Goal: Transaction & Acquisition: Purchase product/service

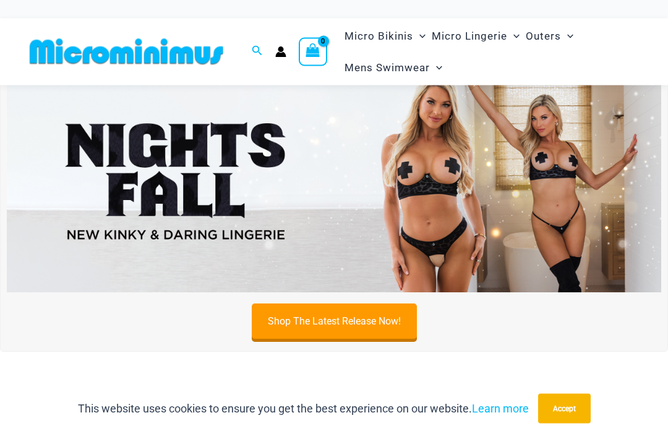
scroll to position [32, 0]
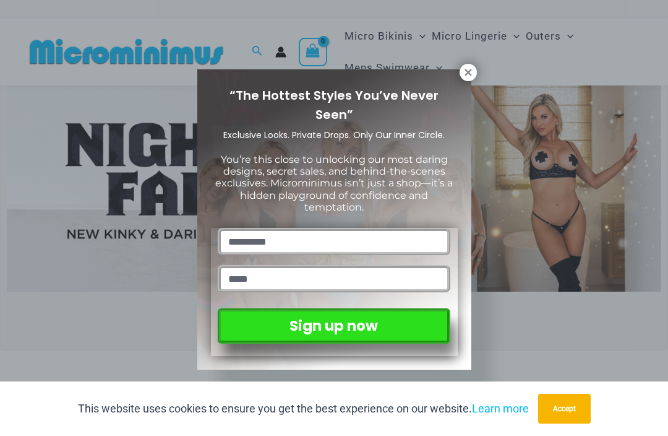
click at [574, 423] on button "Accept" at bounding box center [564, 409] width 53 height 30
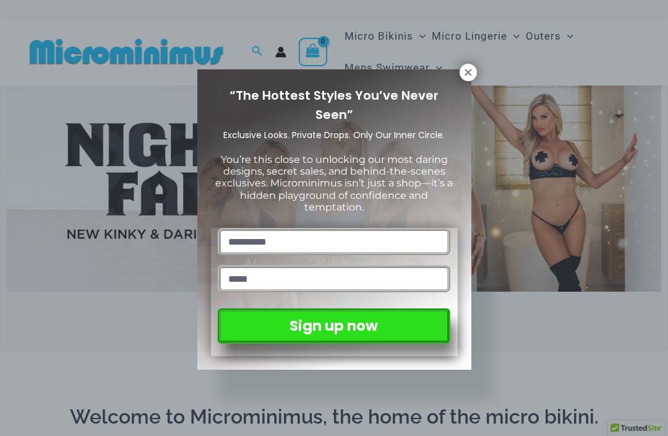
click at [460, 83] on div "“The Hottest Styles You’ve Never Seen” Exclusive Looks. Private Drops. Only Our…" at bounding box center [334, 219] width 274 height 300
click at [463, 75] on icon at bounding box center [468, 72] width 11 height 11
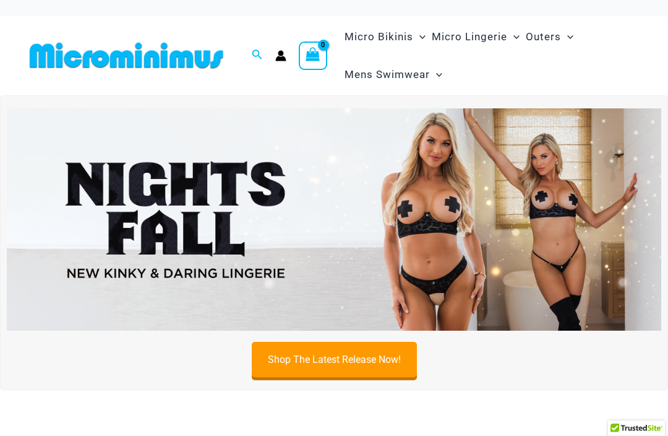
scroll to position [0, 0]
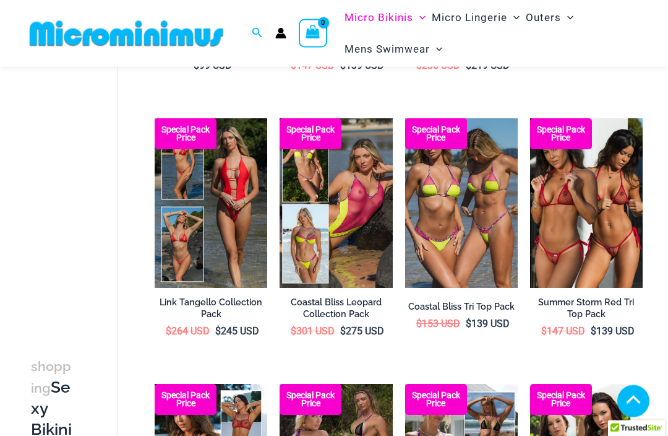
scroll to position [312, 0]
click at [405, 118] on img at bounding box center [405, 118] width 0 height 0
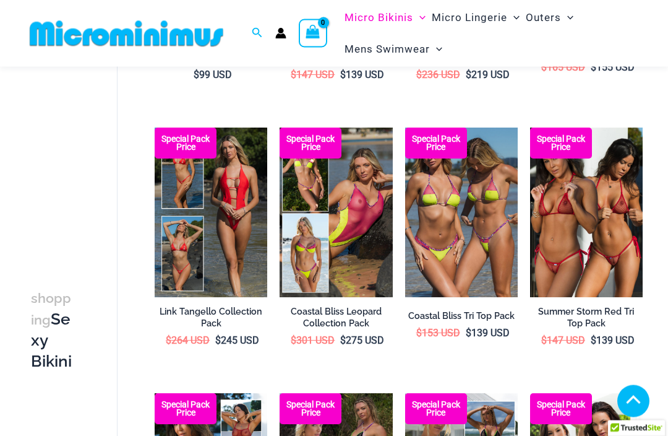
scroll to position [264, 0]
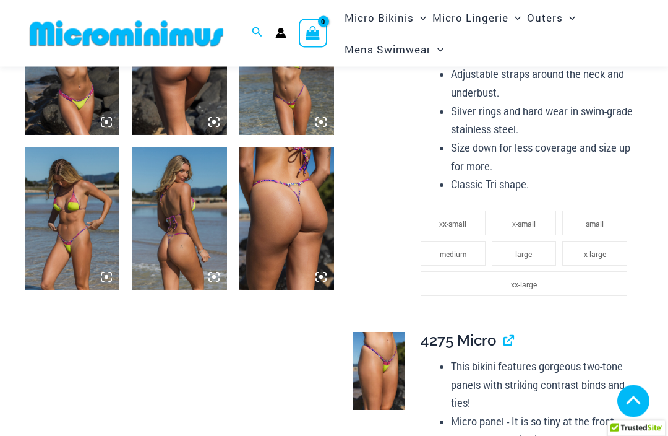
scroll to position [704, 0]
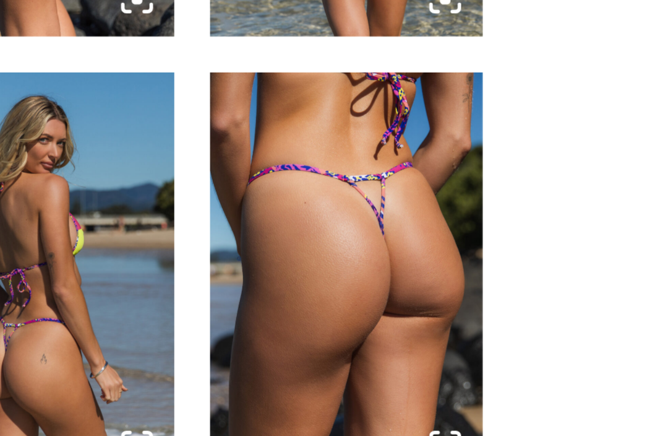
click at [319, 313] on icon at bounding box center [321, 315] width 4 height 4
click at [239, 186] on img at bounding box center [286, 257] width 95 height 142
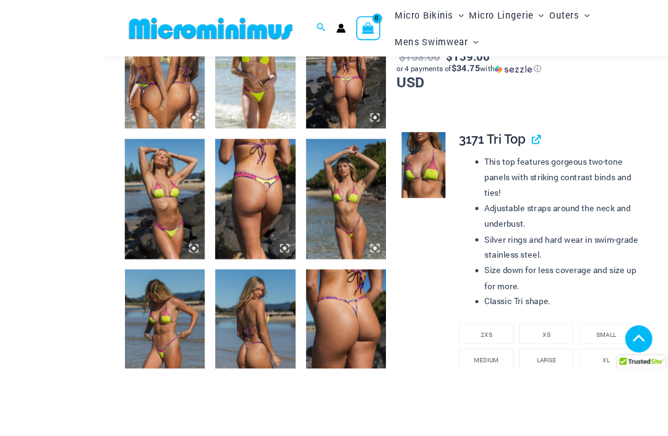
scroll to position [648, 0]
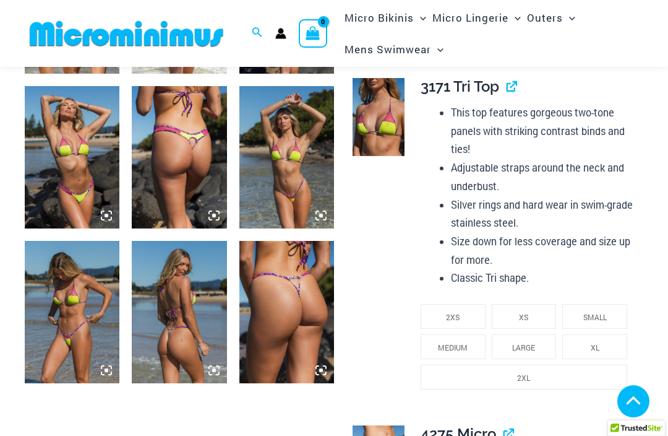
click at [324, 374] on icon at bounding box center [321, 369] width 11 height 11
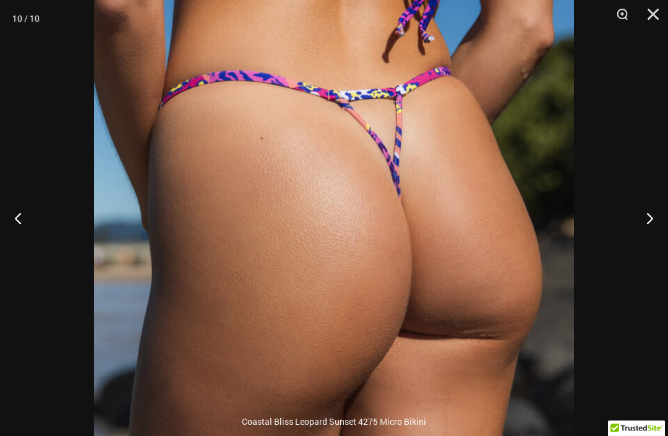
click at [651, 19] on button "Close" at bounding box center [649, 18] width 31 height 37
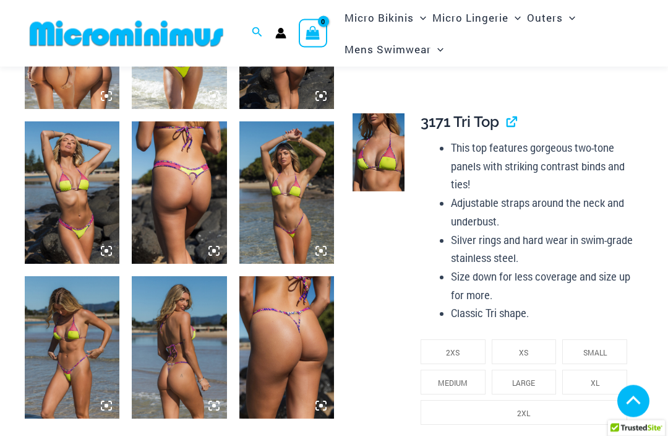
scroll to position [613, 0]
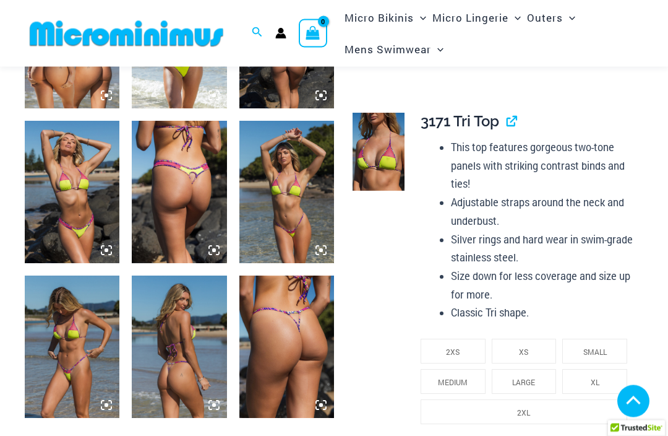
click at [68, 371] on img at bounding box center [72, 347] width 95 height 142
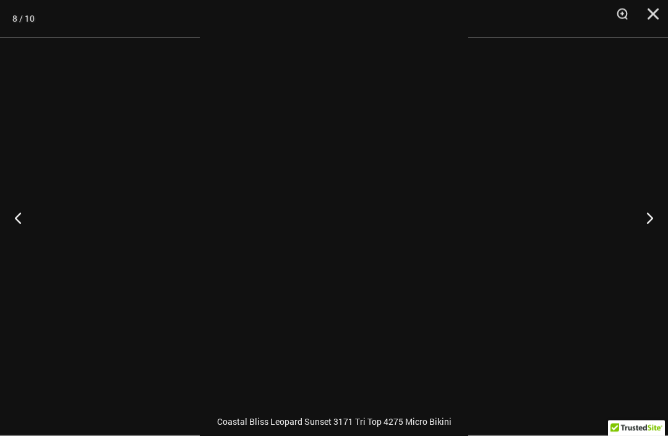
scroll to position [614, 0]
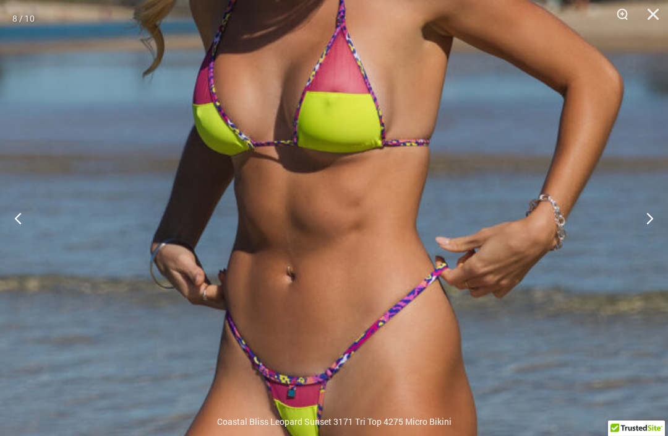
click at [660, 7] on button "Close" at bounding box center [649, 18] width 31 height 37
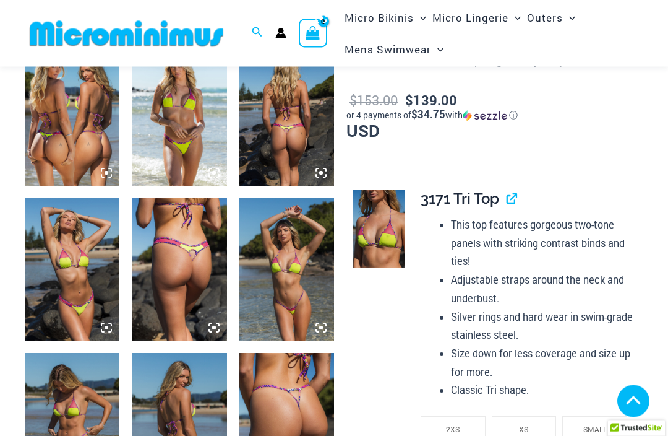
scroll to position [531, 0]
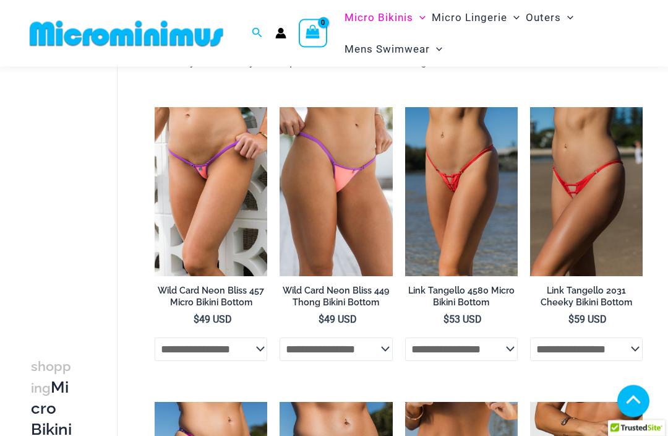
scroll to position [671, 0]
click at [155, 107] on img at bounding box center [155, 107] width 0 height 0
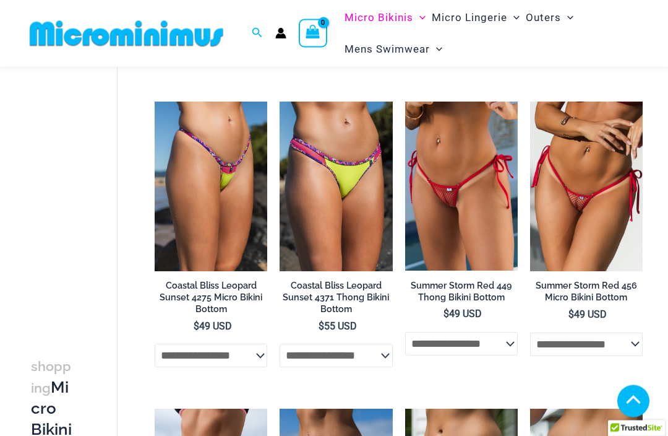
scroll to position [971, 0]
click at [530, 101] on img at bounding box center [530, 101] width 0 height 0
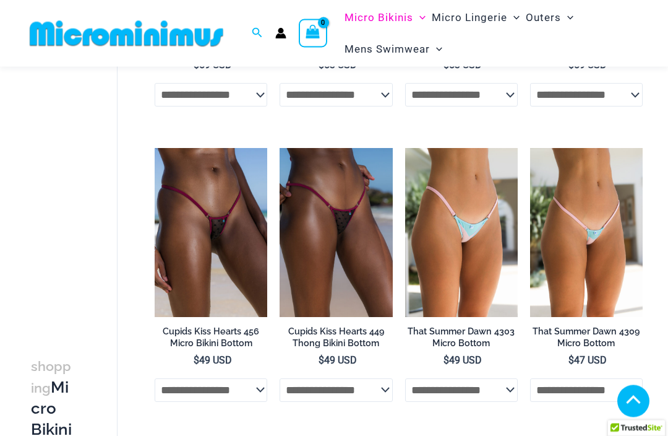
scroll to position [2742, 0]
click at [280, 148] on img at bounding box center [280, 148] width 0 height 0
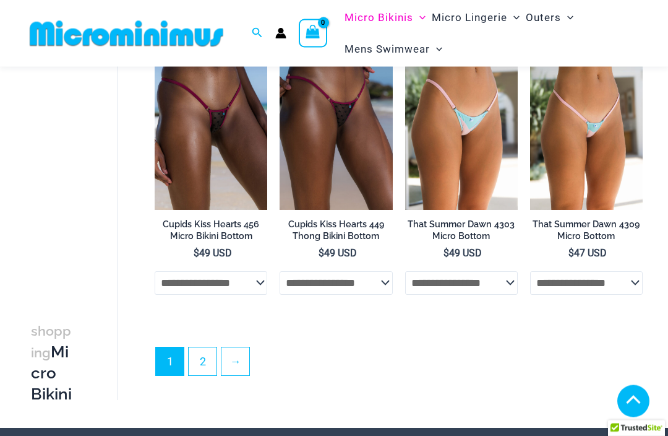
scroll to position [2849, 0]
click at [207, 361] on link "2" at bounding box center [203, 361] width 28 height 28
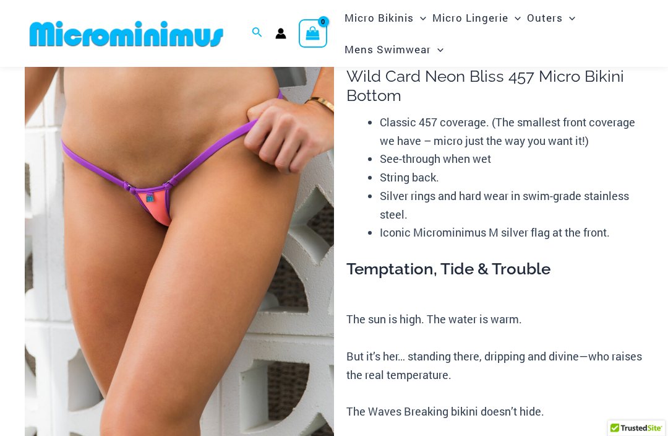
scroll to position [54, 0]
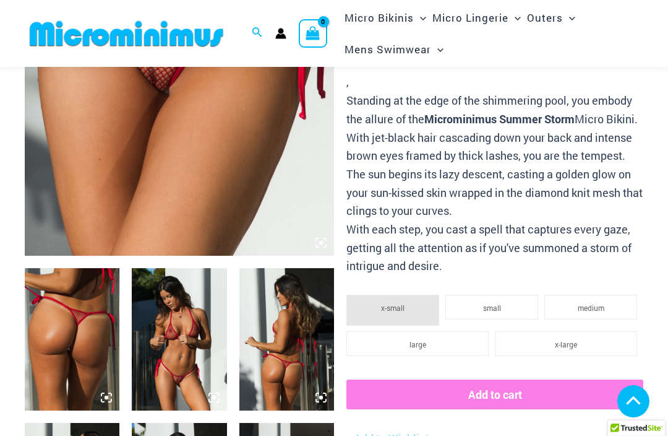
scroll to position [308, 0]
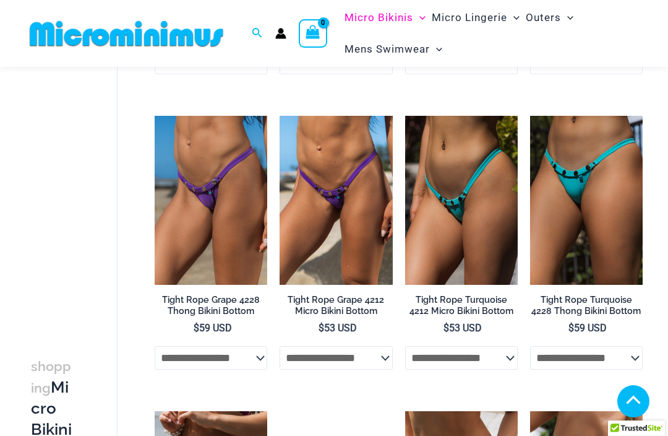
scroll to position [342, 0]
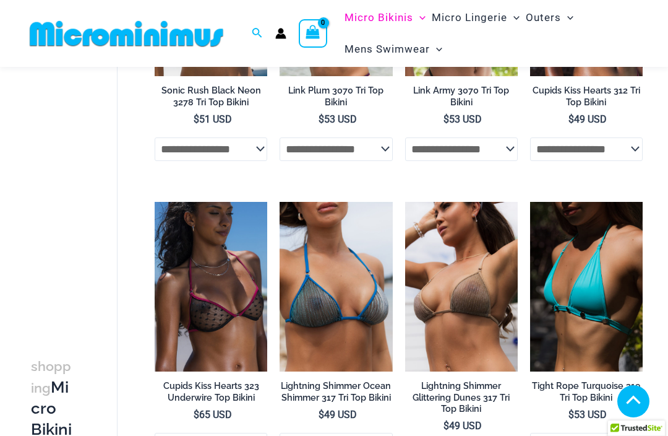
scroll to position [2183, 0]
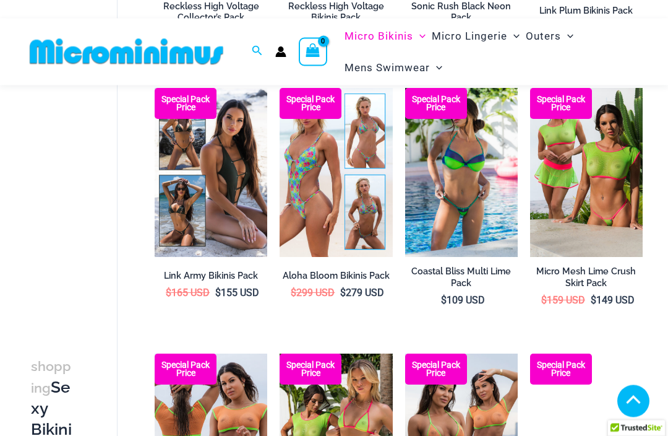
scroll to position [1669, 0]
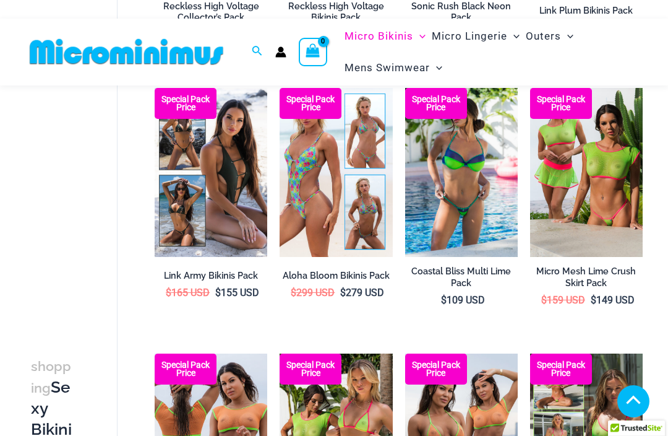
click at [405, 88] on img at bounding box center [405, 88] width 0 height 0
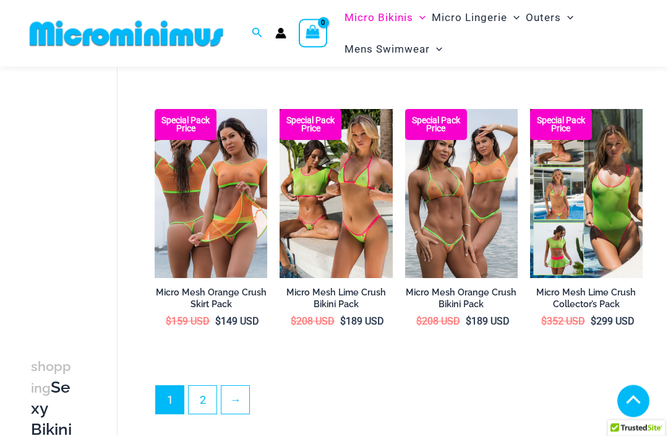
scroll to position [1914, 0]
click at [204, 388] on link "2" at bounding box center [203, 399] width 28 height 28
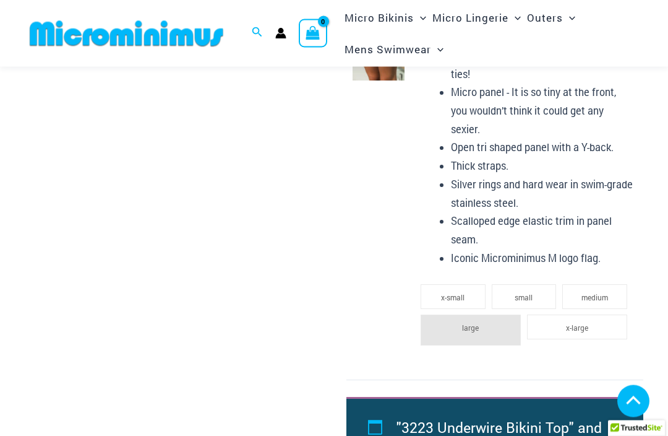
scroll to position [924, 0]
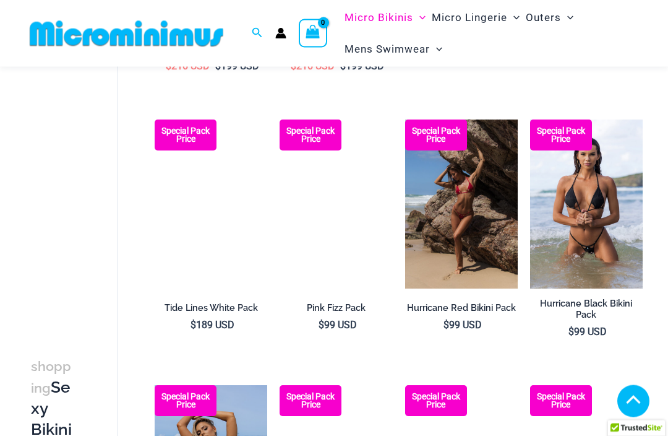
scroll to position [1107, 0]
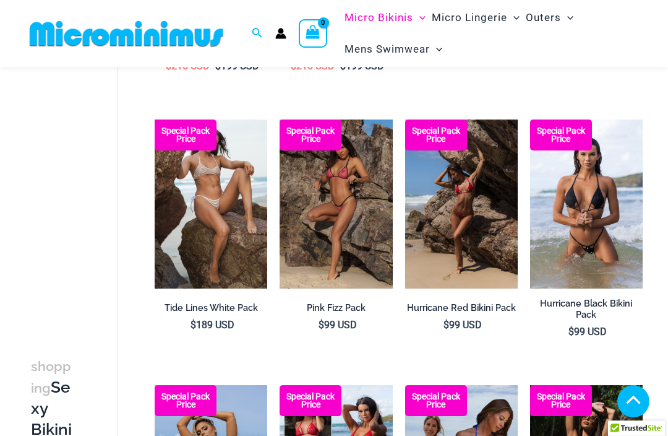
click at [280, 119] on img at bounding box center [280, 119] width 0 height 0
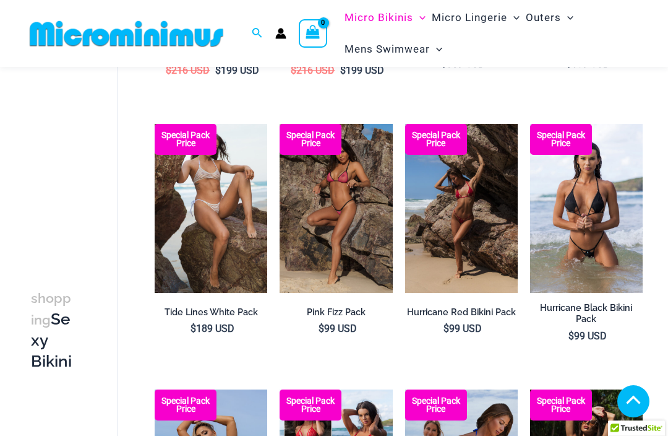
scroll to position [1148, 0]
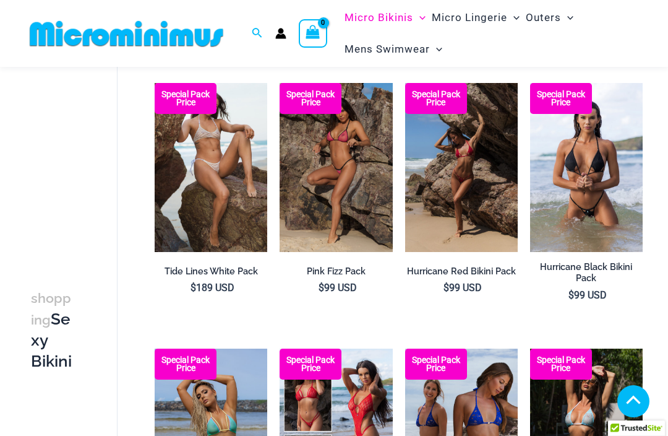
click at [405, 83] on img at bounding box center [405, 83] width 0 height 0
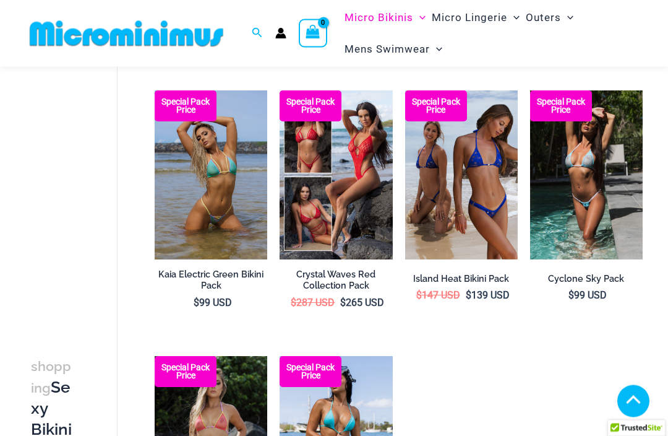
scroll to position [1393, 0]
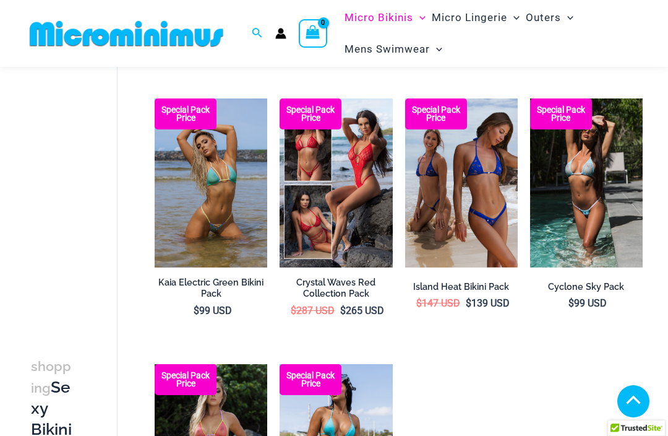
click at [155, 98] on img at bounding box center [155, 98] width 0 height 0
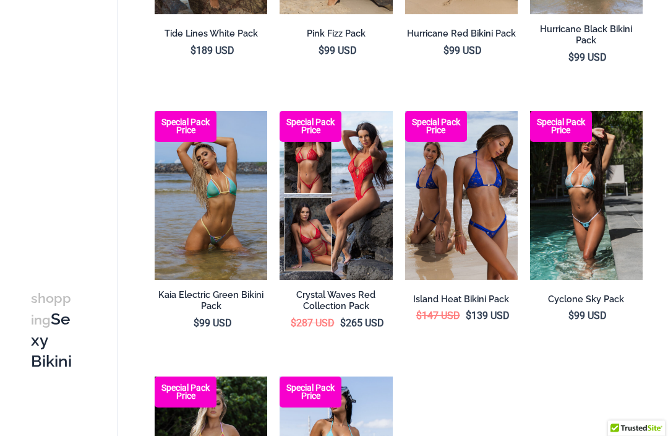
scroll to position [1434, 0]
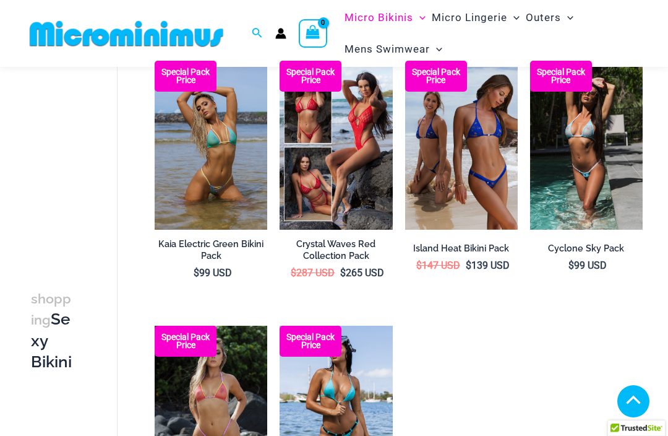
click at [530, 61] on img at bounding box center [530, 61] width 0 height 0
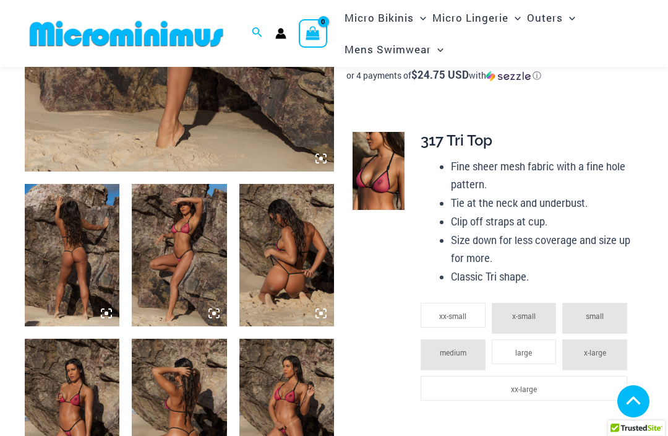
scroll to position [395, 0]
click at [457, 311] on span "xx-small" at bounding box center [452, 316] width 27 height 10
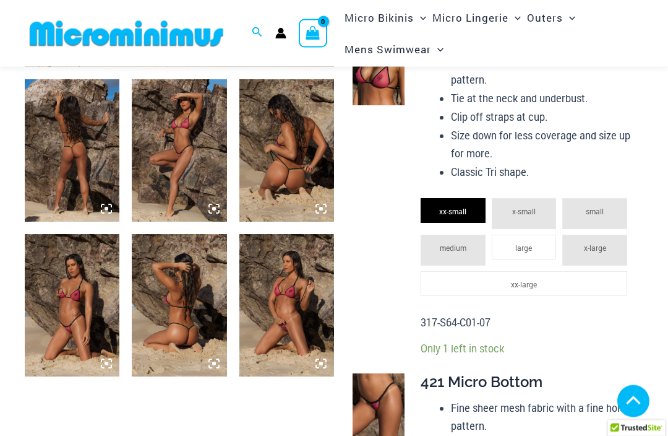
scroll to position [503, 0]
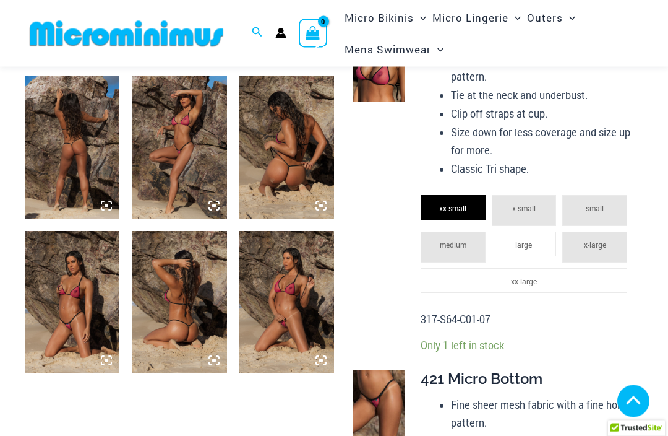
click at [292, 309] on img at bounding box center [286, 302] width 95 height 142
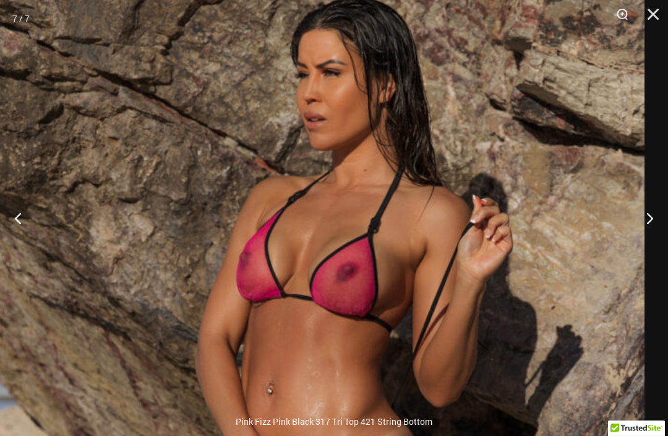
click at [657, 14] on button "Close" at bounding box center [649, 18] width 31 height 37
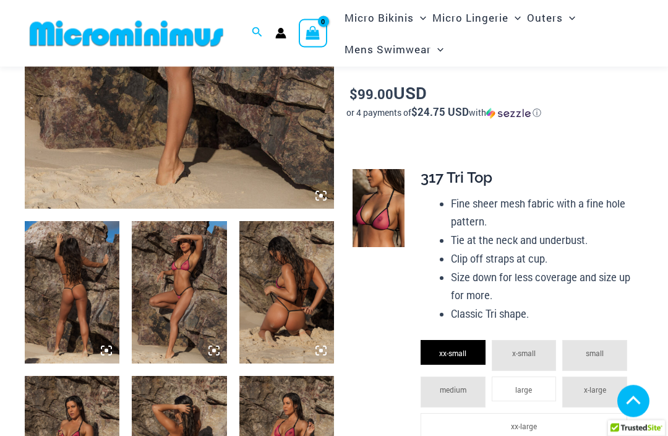
scroll to position [355, 0]
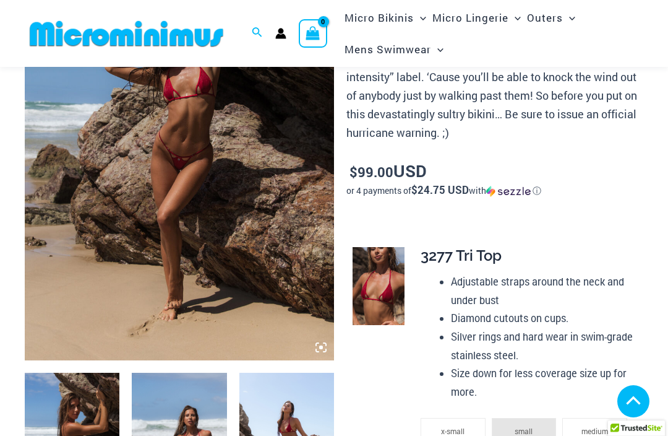
scroll to position [200, 0]
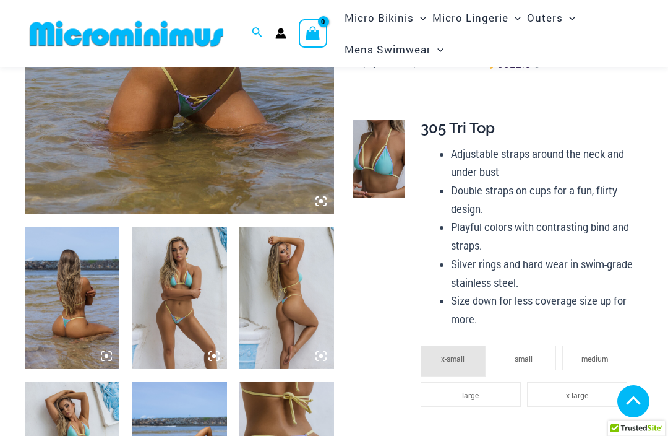
scroll to position [348, 0]
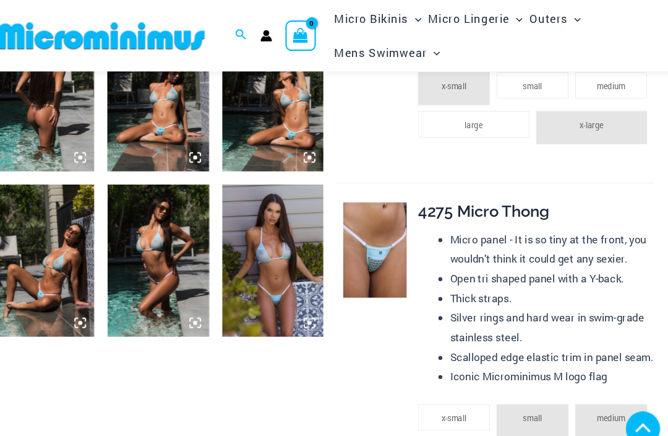
scroll to position [562, 0]
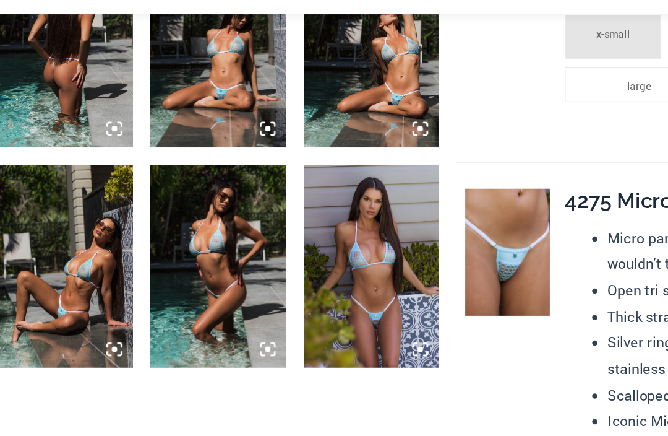
click at [316, 296] on icon at bounding box center [321, 301] width 11 height 11
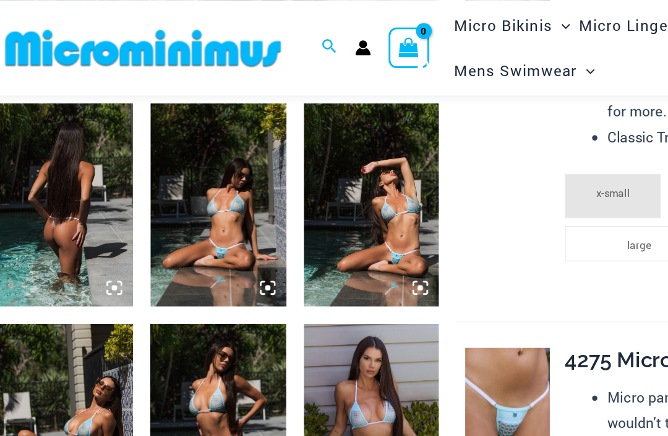
scroll to position [507, 0]
click at [101, 203] on icon at bounding box center [106, 201] width 11 height 11
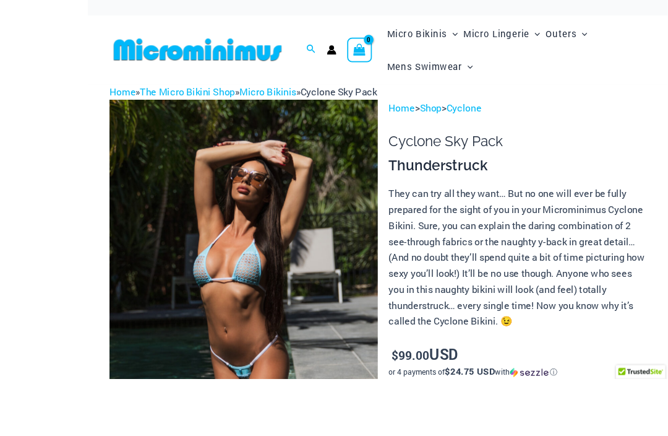
scroll to position [72, 0]
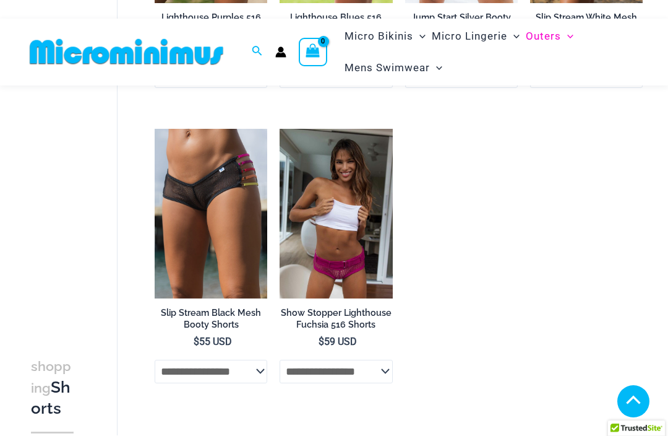
scroll to position [353, 0]
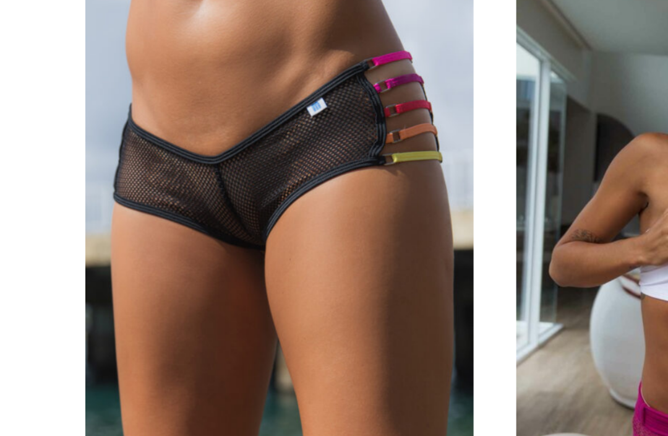
click at [155, 106] on img at bounding box center [155, 106] width 0 height 0
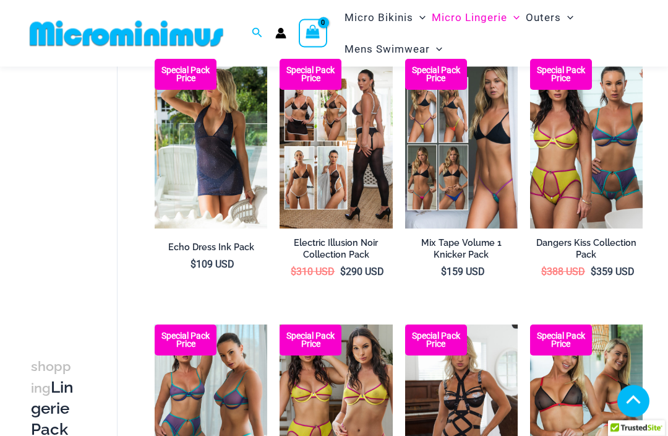
scroll to position [371, 0]
